Goal: Task Accomplishment & Management: Complete application form

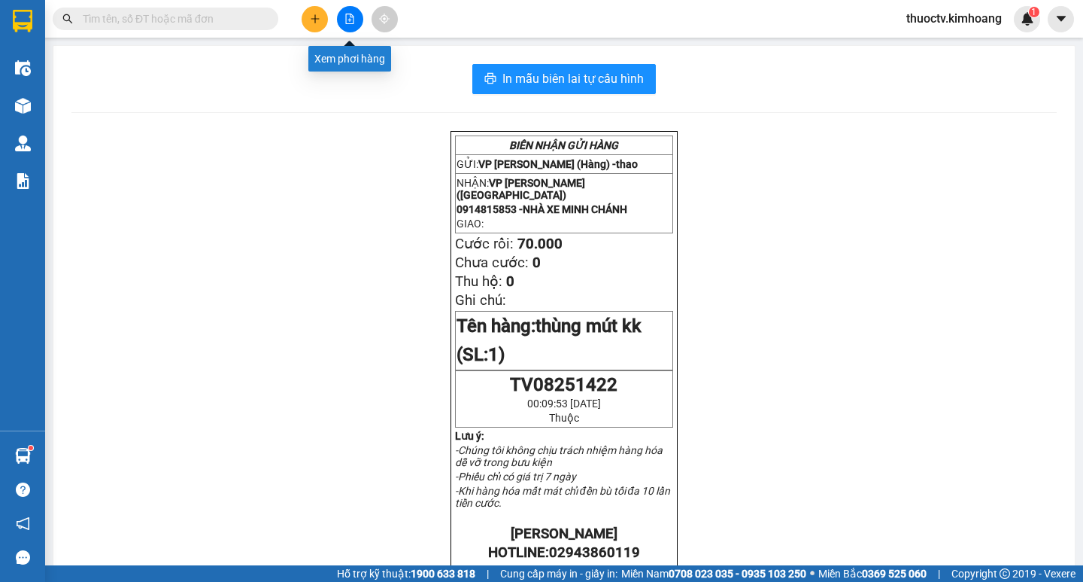
click at [315, 22] on icon "plus" at bounding box center [315, 19] width 11 height 11
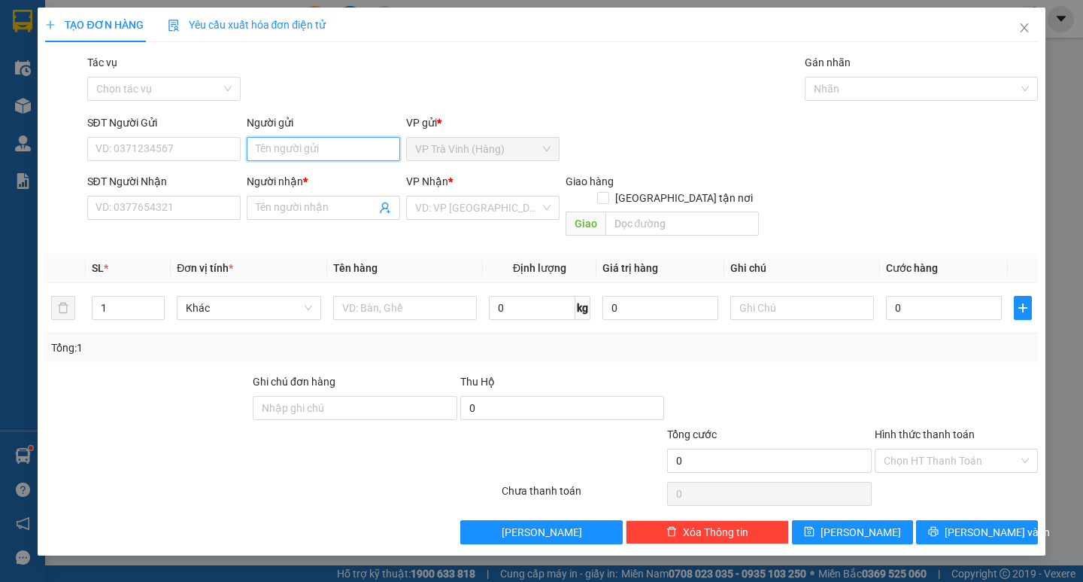
click at [310, 148] on input "Người gửi" at bounding box center [323, 149] width 153 height 24
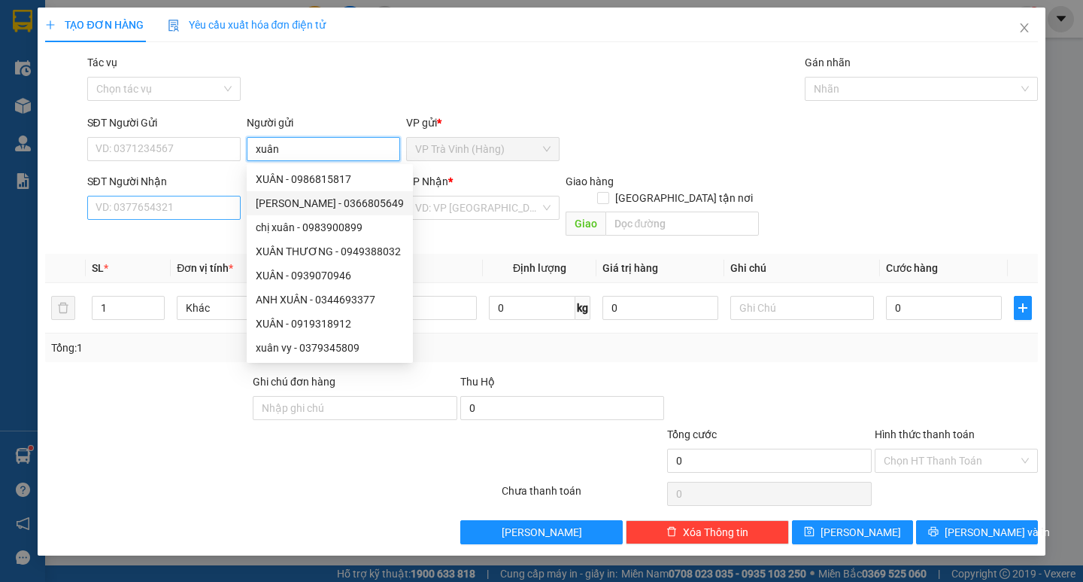
type input "xuân"
click at [166, 212] on input "SĐT Người Nhận" at bounding box center [163, 208] width 153 height 24
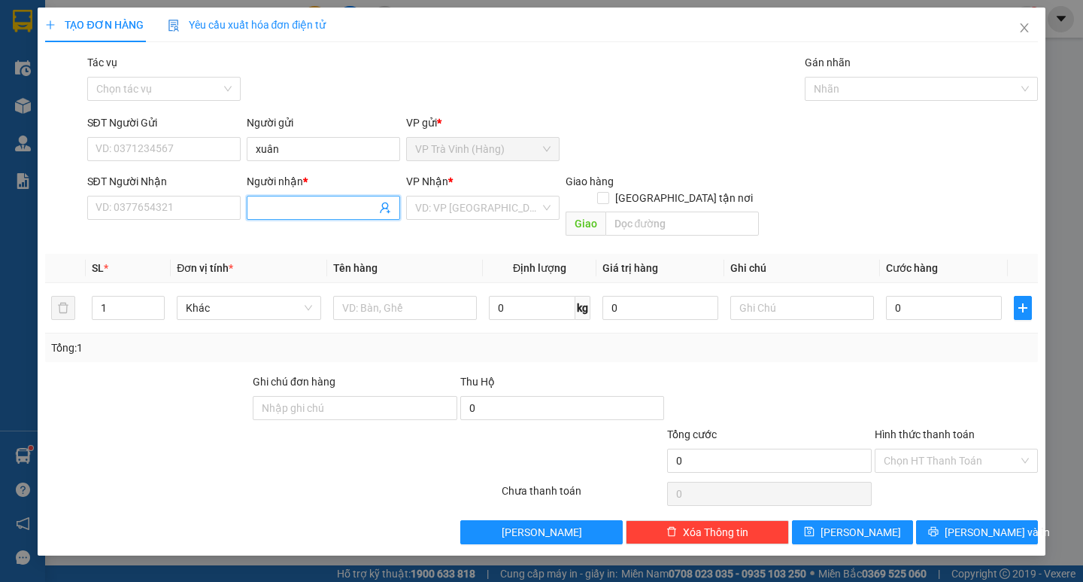
click at [287, 211] on input "Người nhận *" at bounding box center [316, 207] width 120 height 17
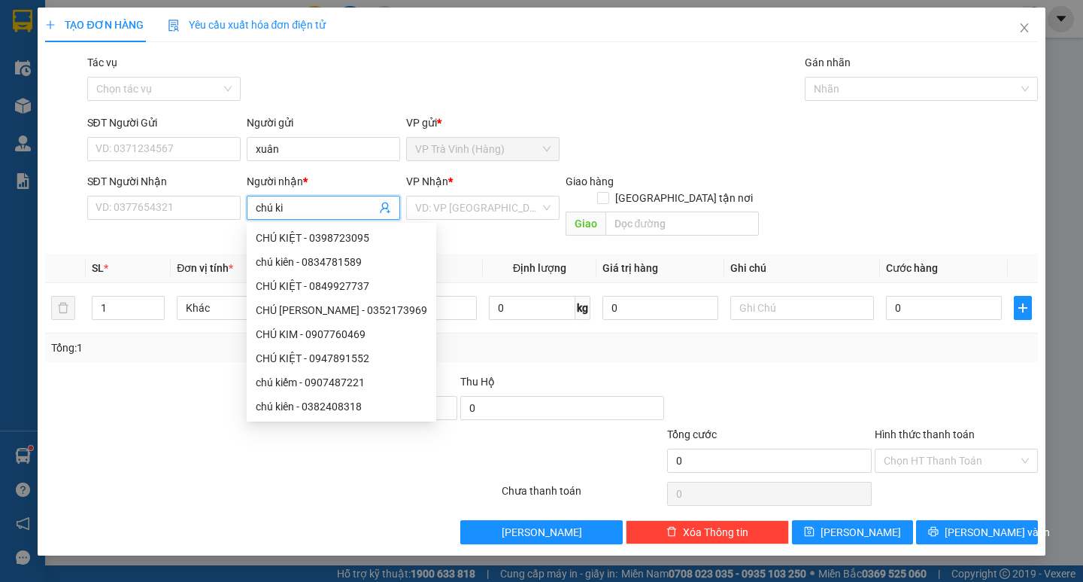
type input "chú kiê"
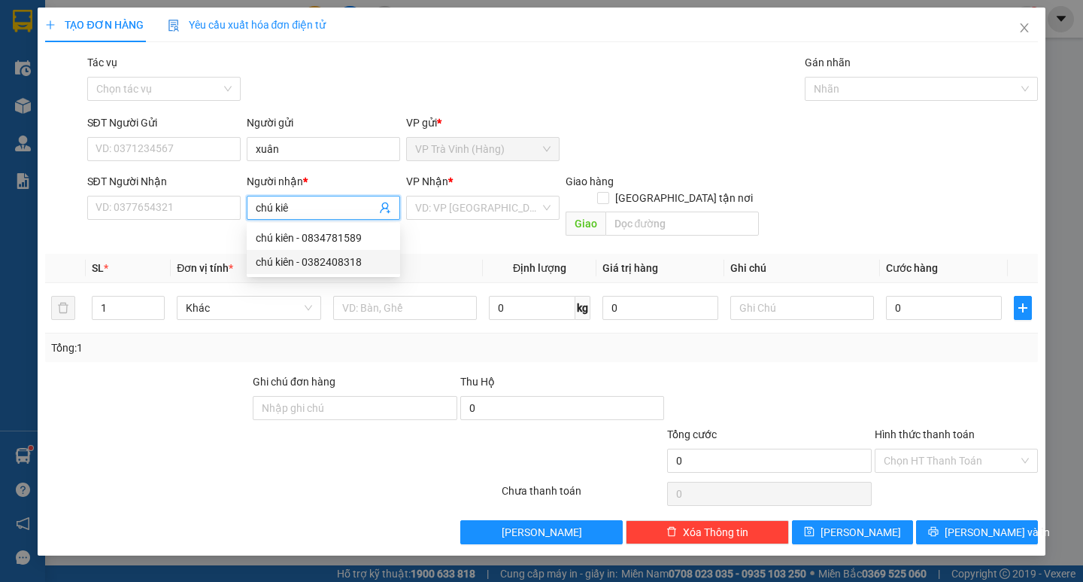
click at [330, 262] on div "chú kiên - 0382408318" at bounding box center [323, 262] width 135 height 17
type input "0382408318"
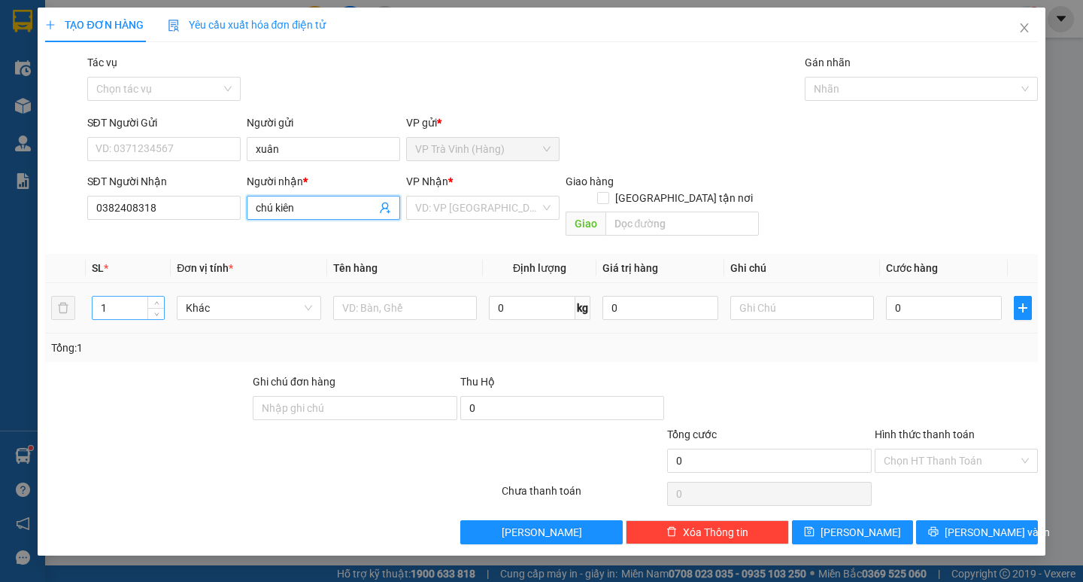
type input "chú kiên"
click at [111, 296] on input "1" at bounding box center [128, 307] width 71 height 23
type input "3"
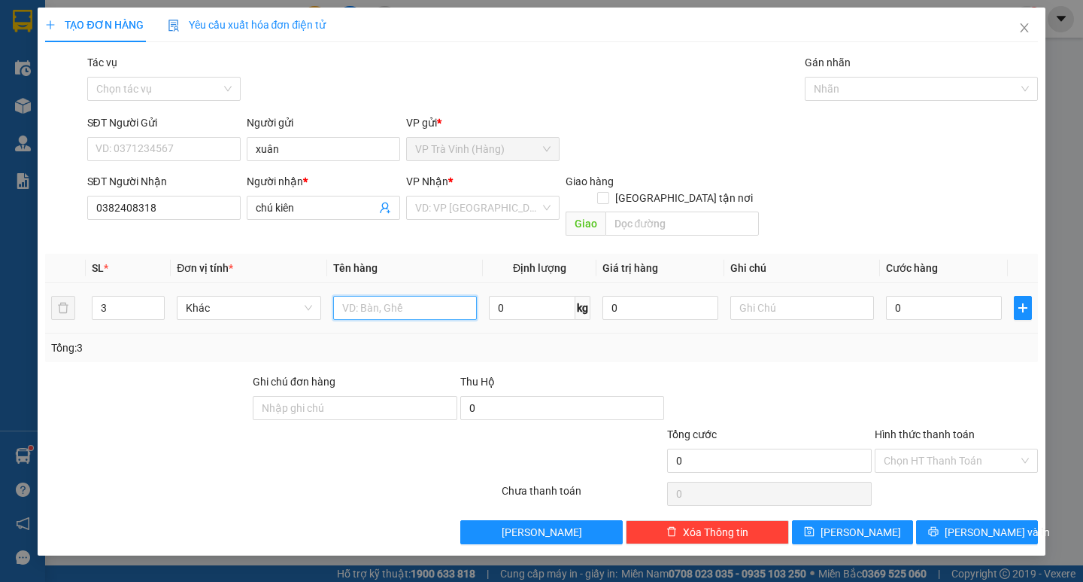
click at [380, 296] on input "text" at bounding box center [405, 308] width 144 height 24
type input "bao xanh kk"
click at [925, 296] on input "0" at bounding box center [944, 308] width 116 height 24
type input "1"
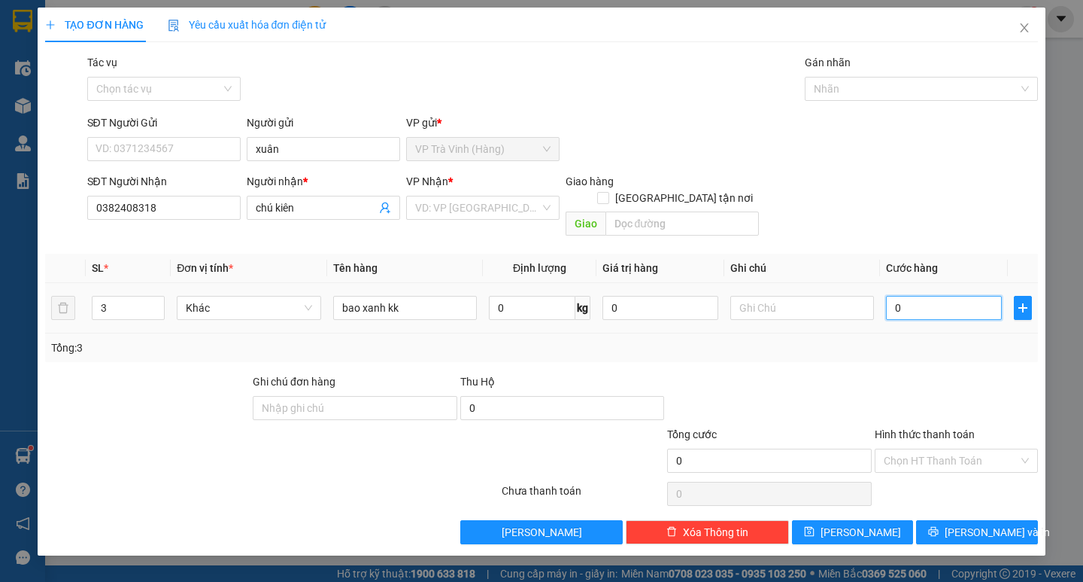
type input "1"
type input "18"
type input "180"
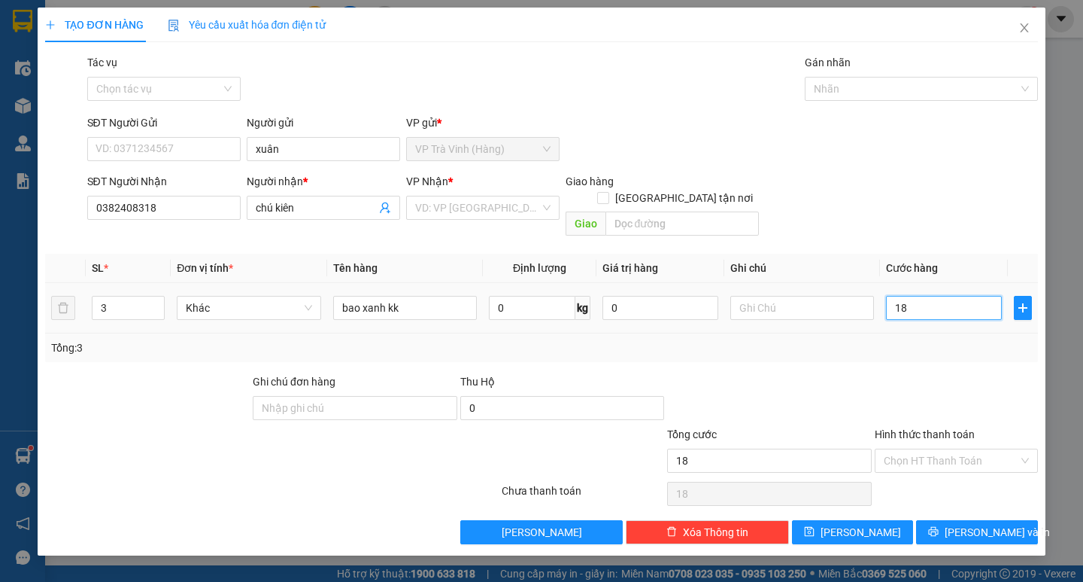
type input "180"
type input "180.000"
click at [928, 449] on input "Hình thức thanh toán" at bounding box center [951, 460] width 135 height 23
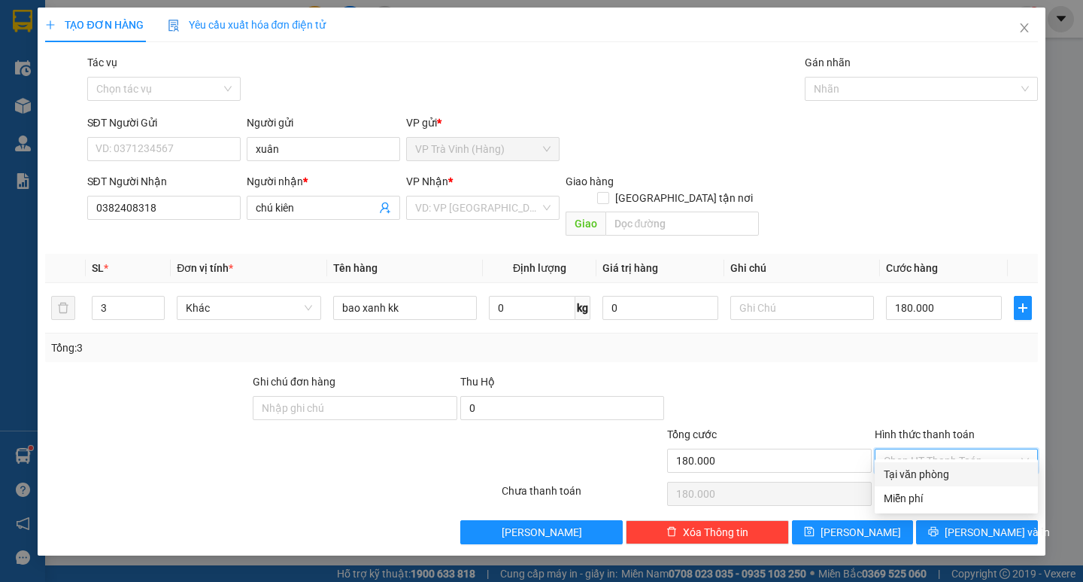
click at [930, 472] on div "Tại văn phòng" at bounding box center [956, 474] width 145 height 17
type input "0"
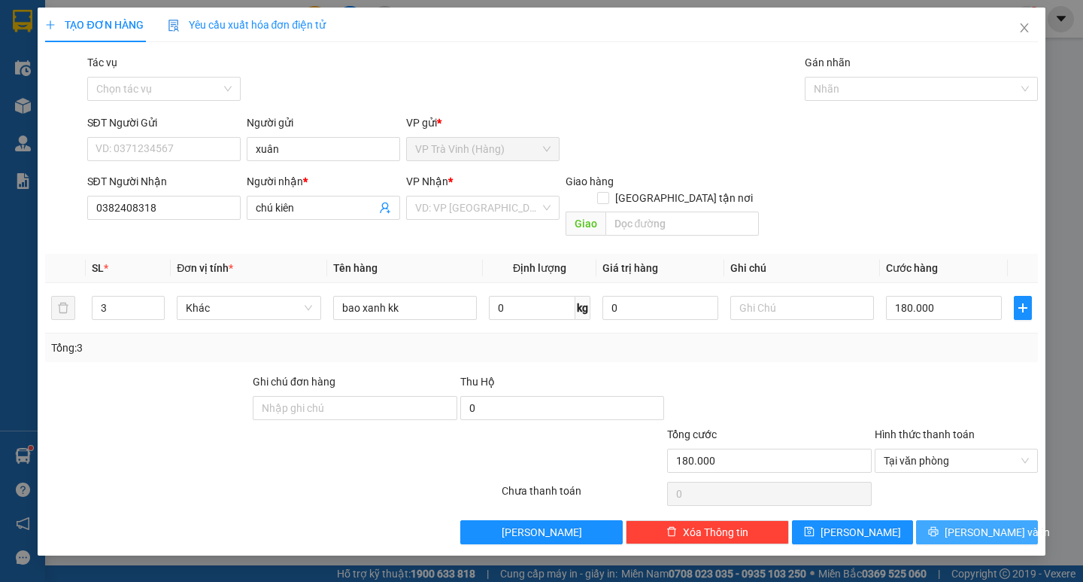
click at [962, 520] on button "[PERSON_NAME] và In" at bounding box center [976, 532] width 121 height 24
click at [463, 211] on input "search" at bounding box center [477, 207] width 125 height 23
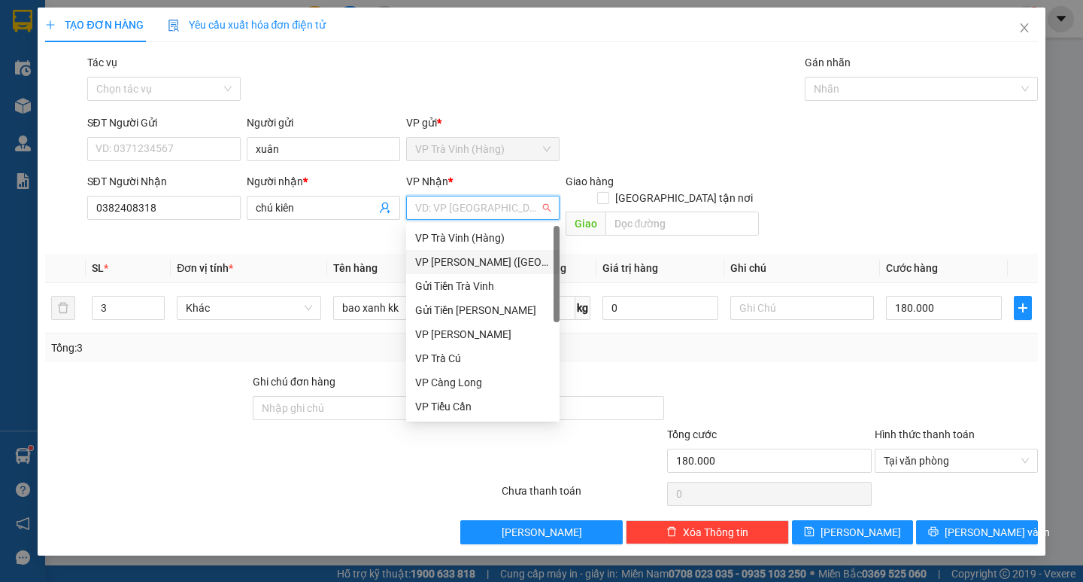
click at [458, 262] on div "VP [PERSON_NAME] ([GEOGRAPHIC_DATA])" at bounding box center [482, 262] width 135 height 17
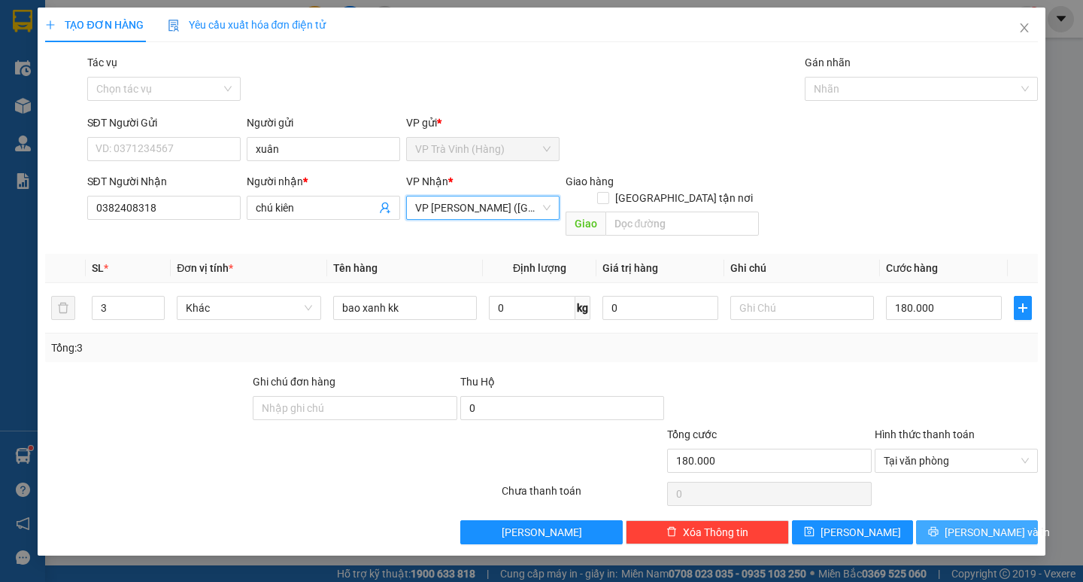
click at [975, 524] on span "[PERSON_NAME] và In" at bounding box center [997, 532] width 105 height 17
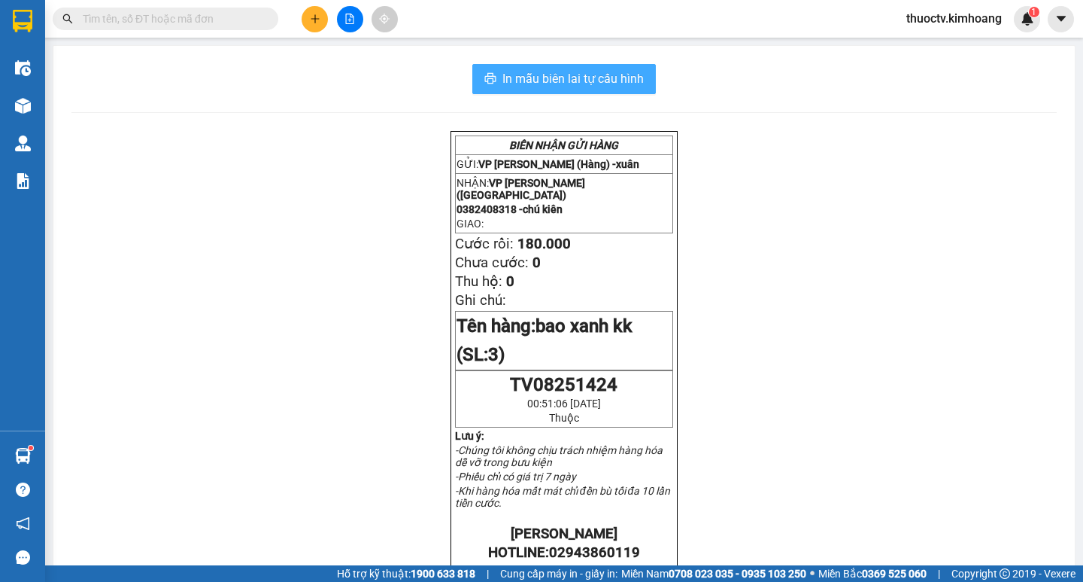
click at [503, 79] on span "In mẫu biên lai tự cấu hình" at bounding box center [573, 78] width 141 height 19
